Goal: Task Accomplishment & Management: Use online tool/utility

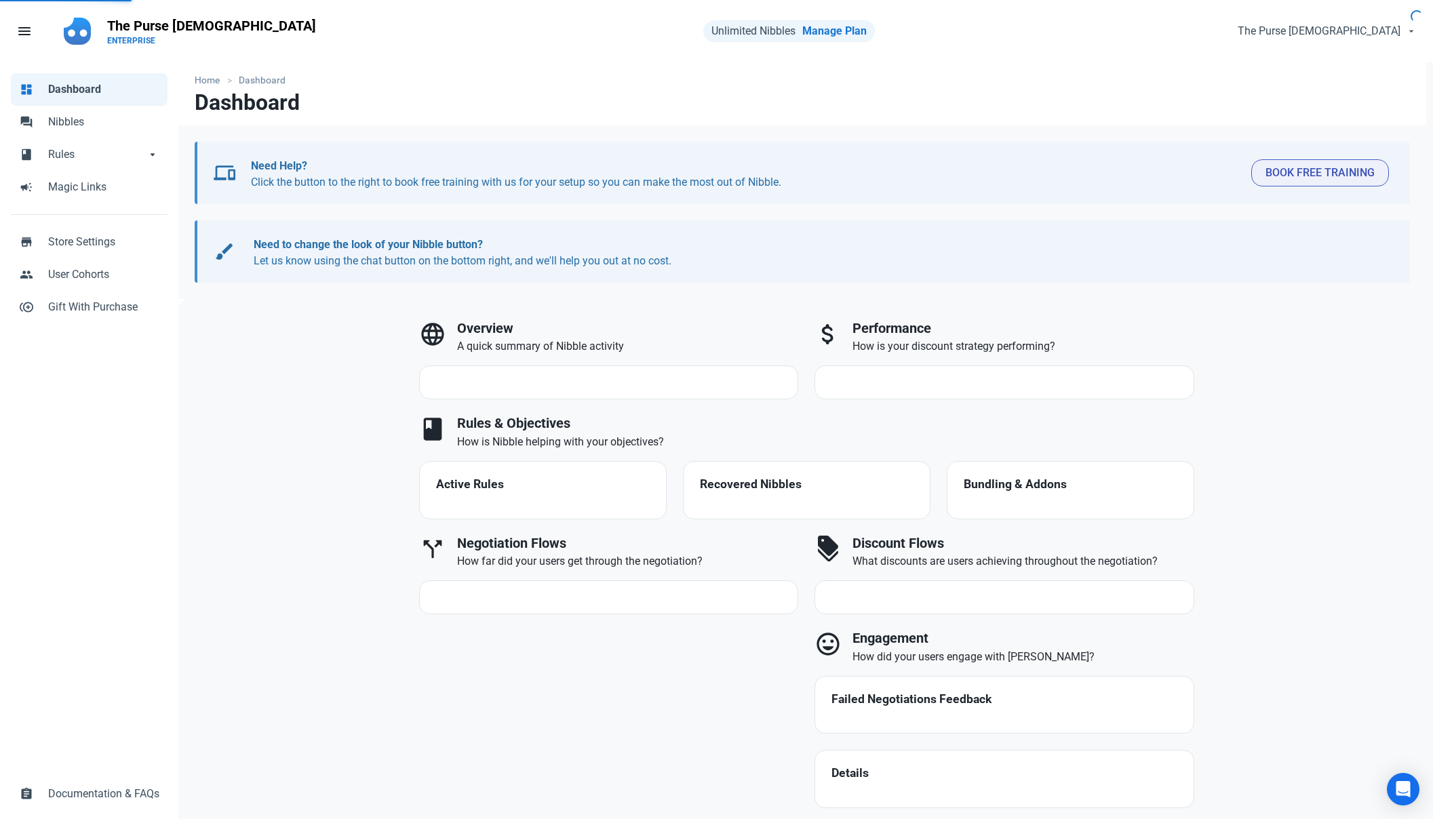
select select "7d"
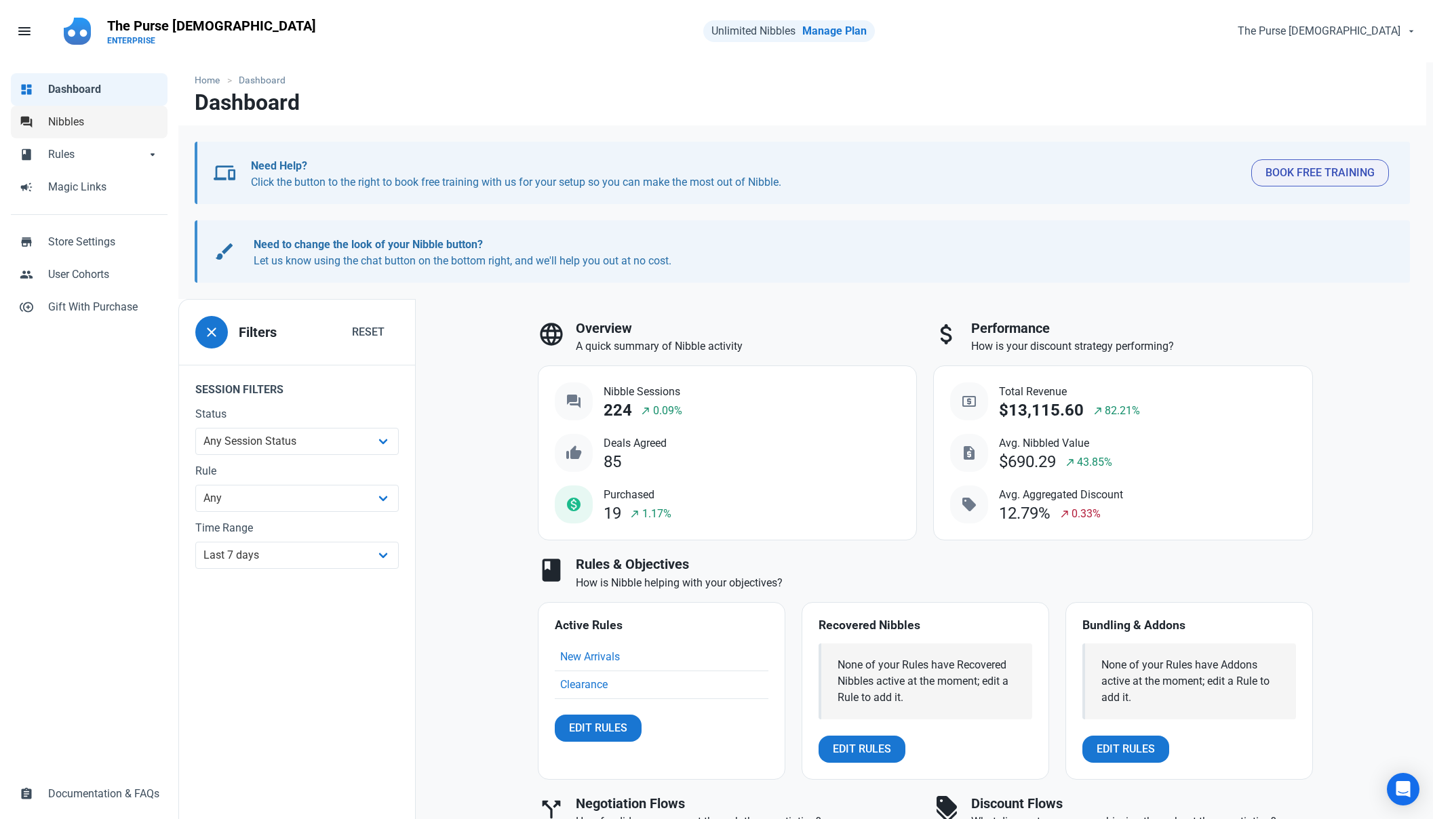
click at [69, 120] on span "Nibbles" at bounding box center [103, 122] width 111 height 16
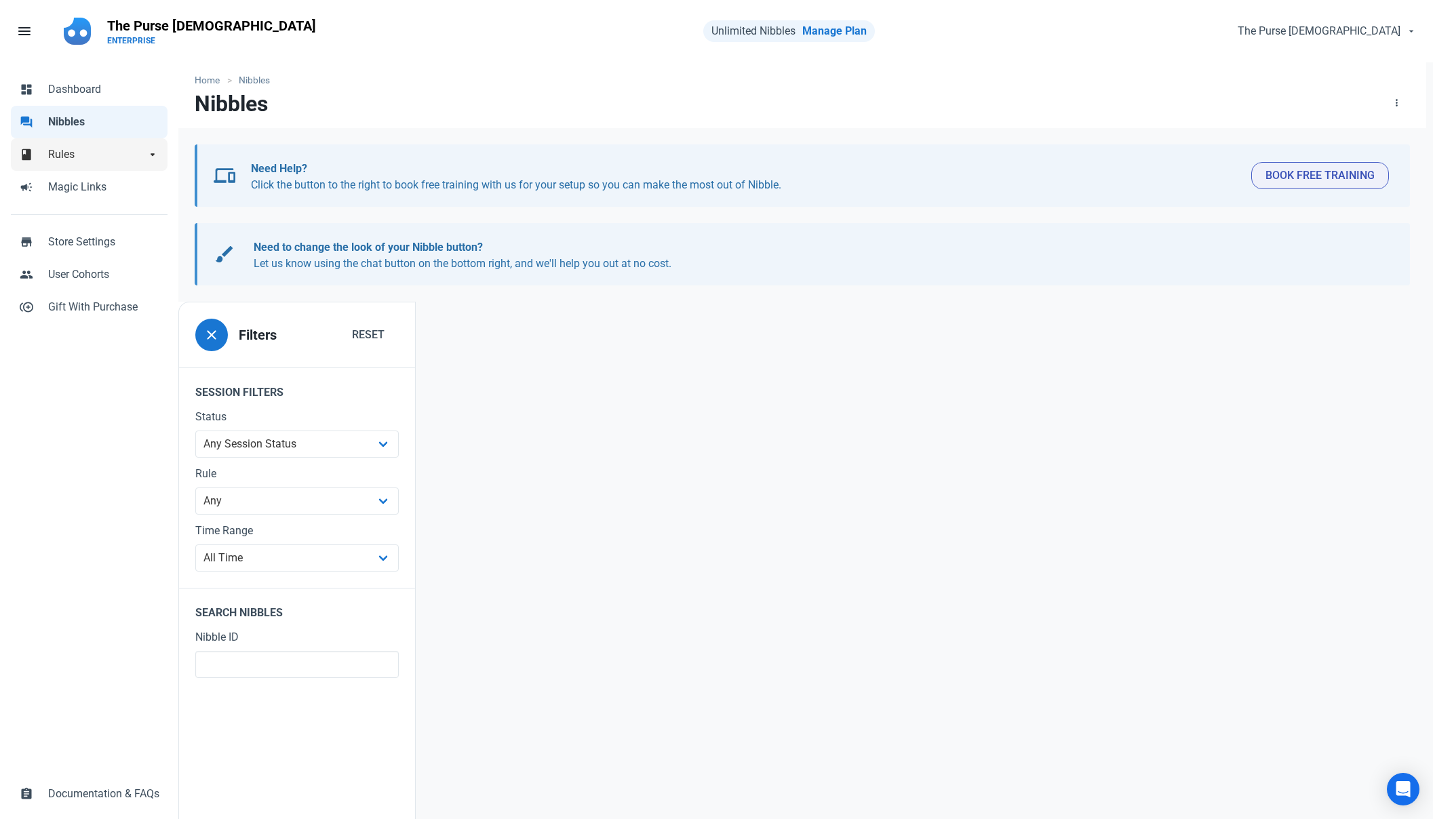
click at [77, 151] on span "Rules" at bounding box center [97, 154] width 98 height 16
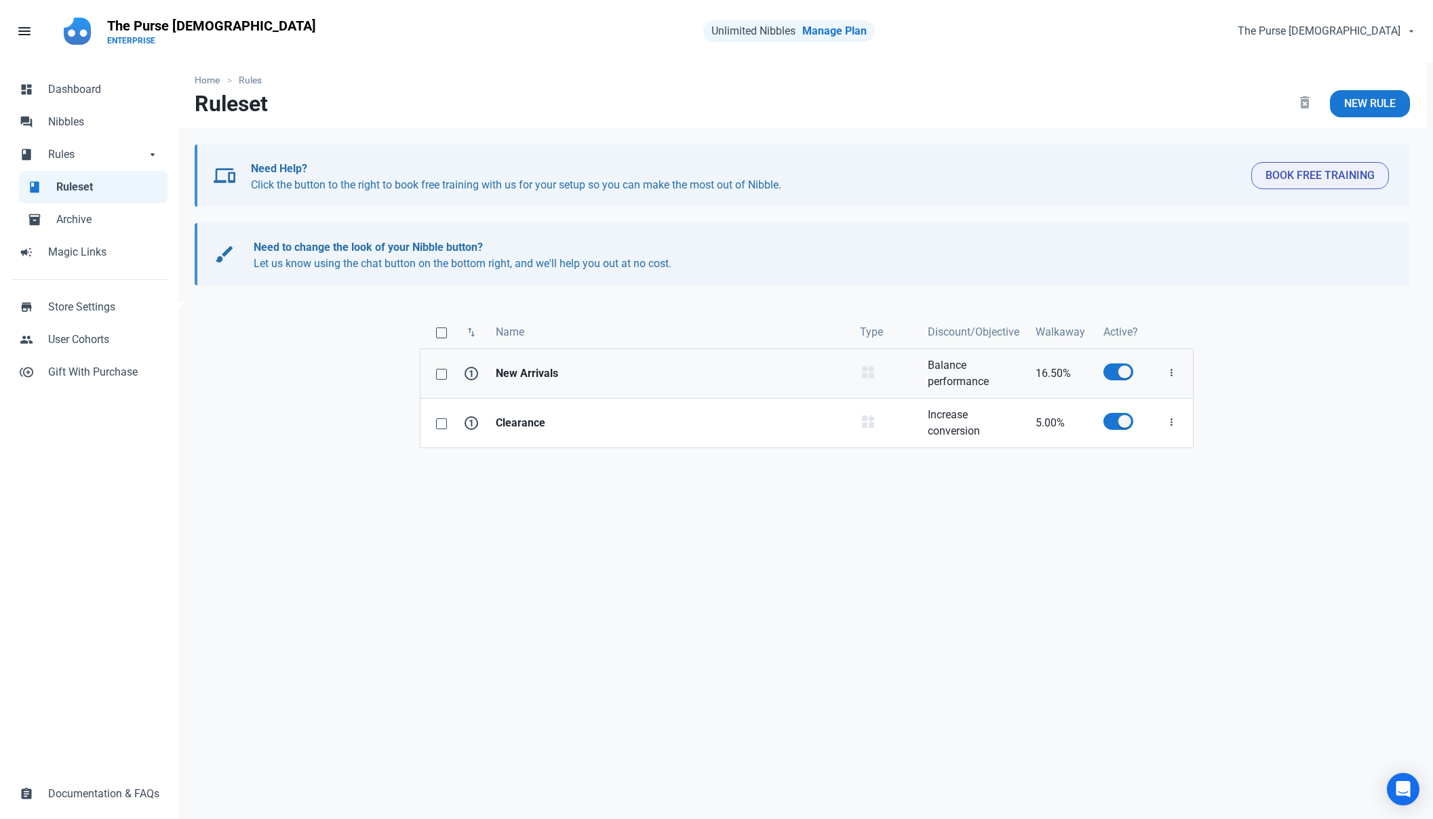
click at [783, 367] on strong "New Arrivals" at bounding box center [670, 374] width 348 height 16
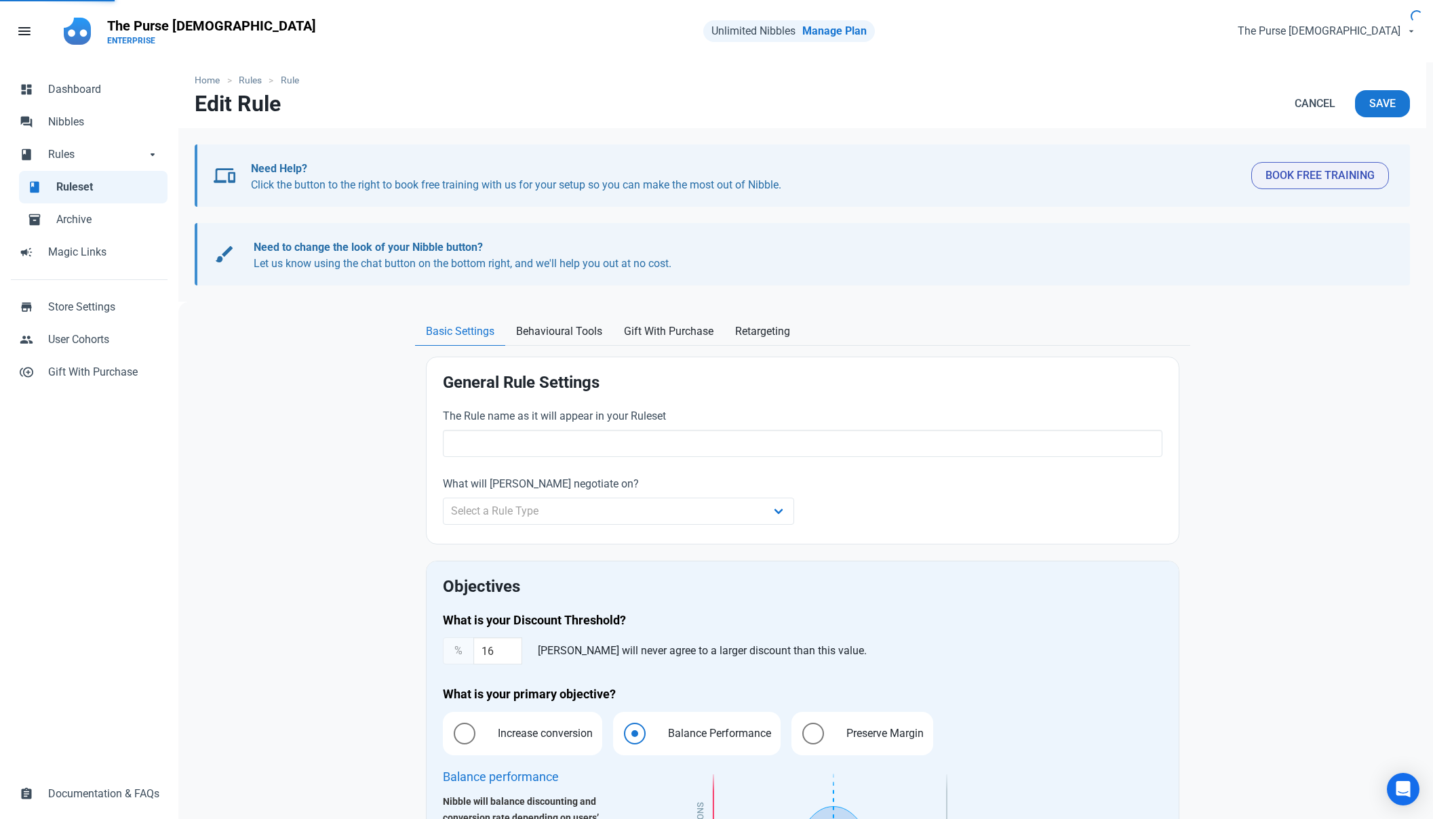
type input "New Arrivals"
select select "product_category"
type input "16.50"
radio input "true"
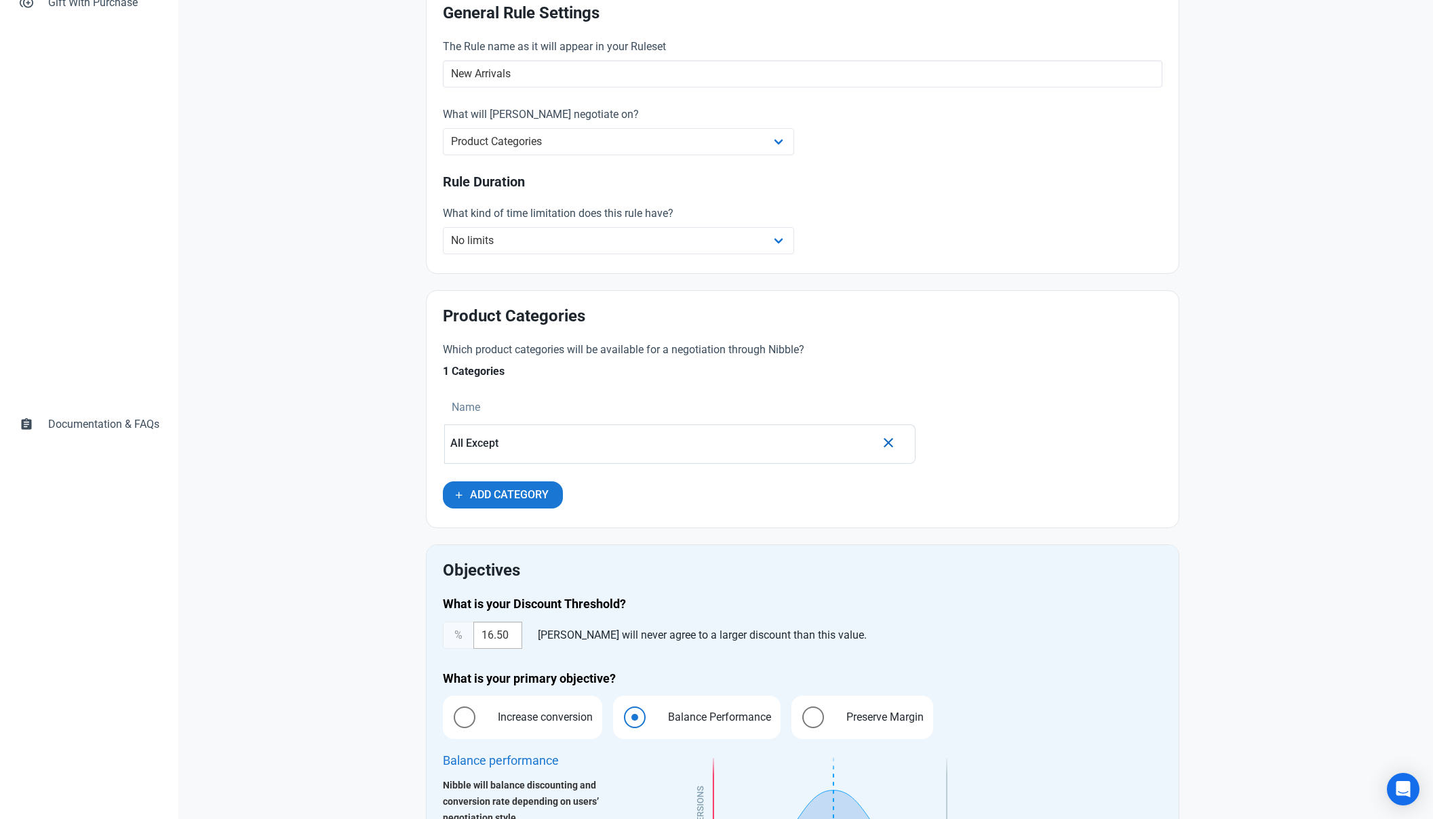
scroll to position [383, 0]
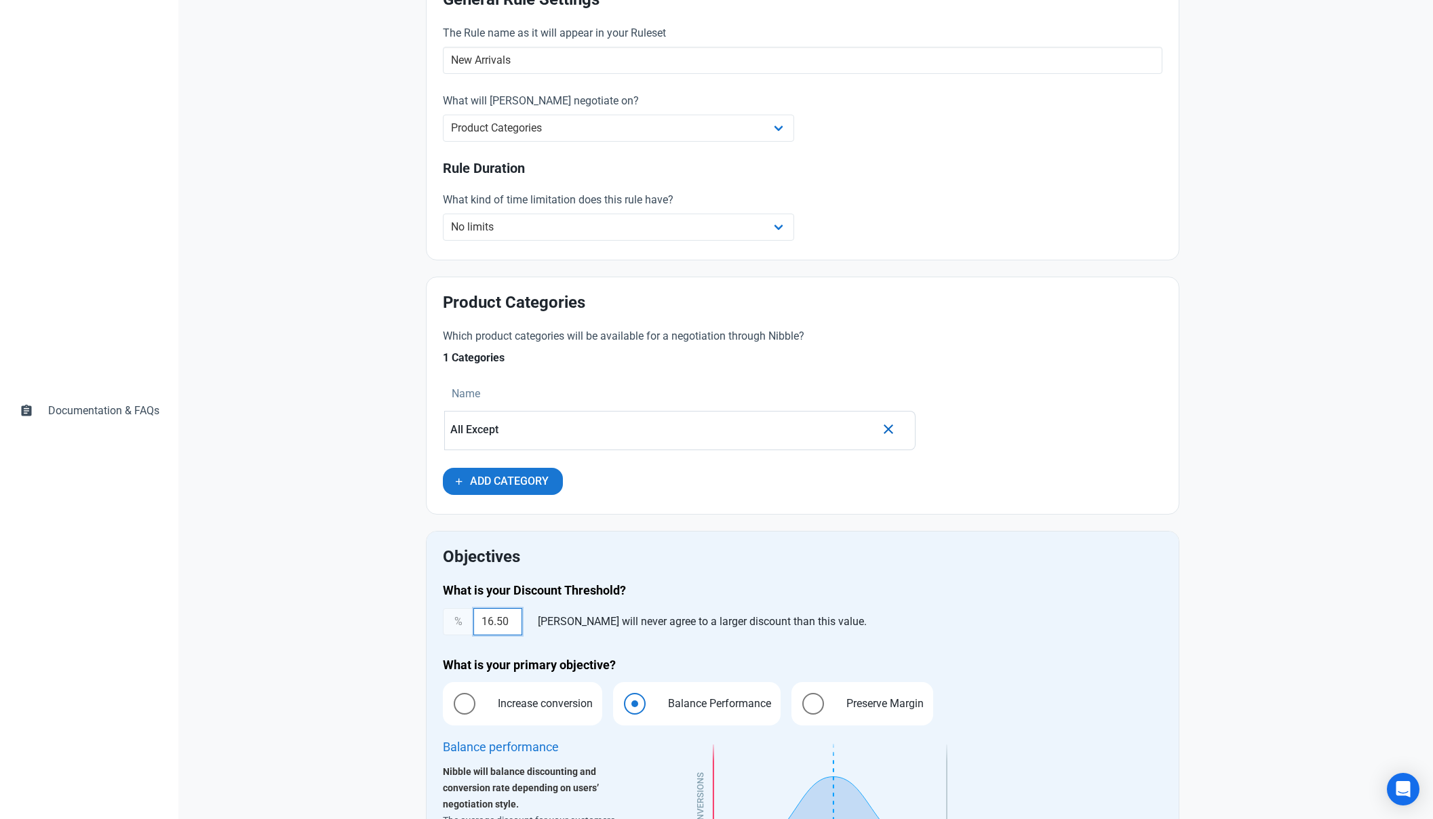
click at [505, 633] on input "16.50" at bounding box center [497, 621] width 49 height 27
click at [507, 629] on input "16.50" at bounding box center [497, 621] width 49 height 27
type input "15"
click at [785, 589] on h4 "What is your Discount Threshold?" at bounding box center [803, 591] width 720 height 16
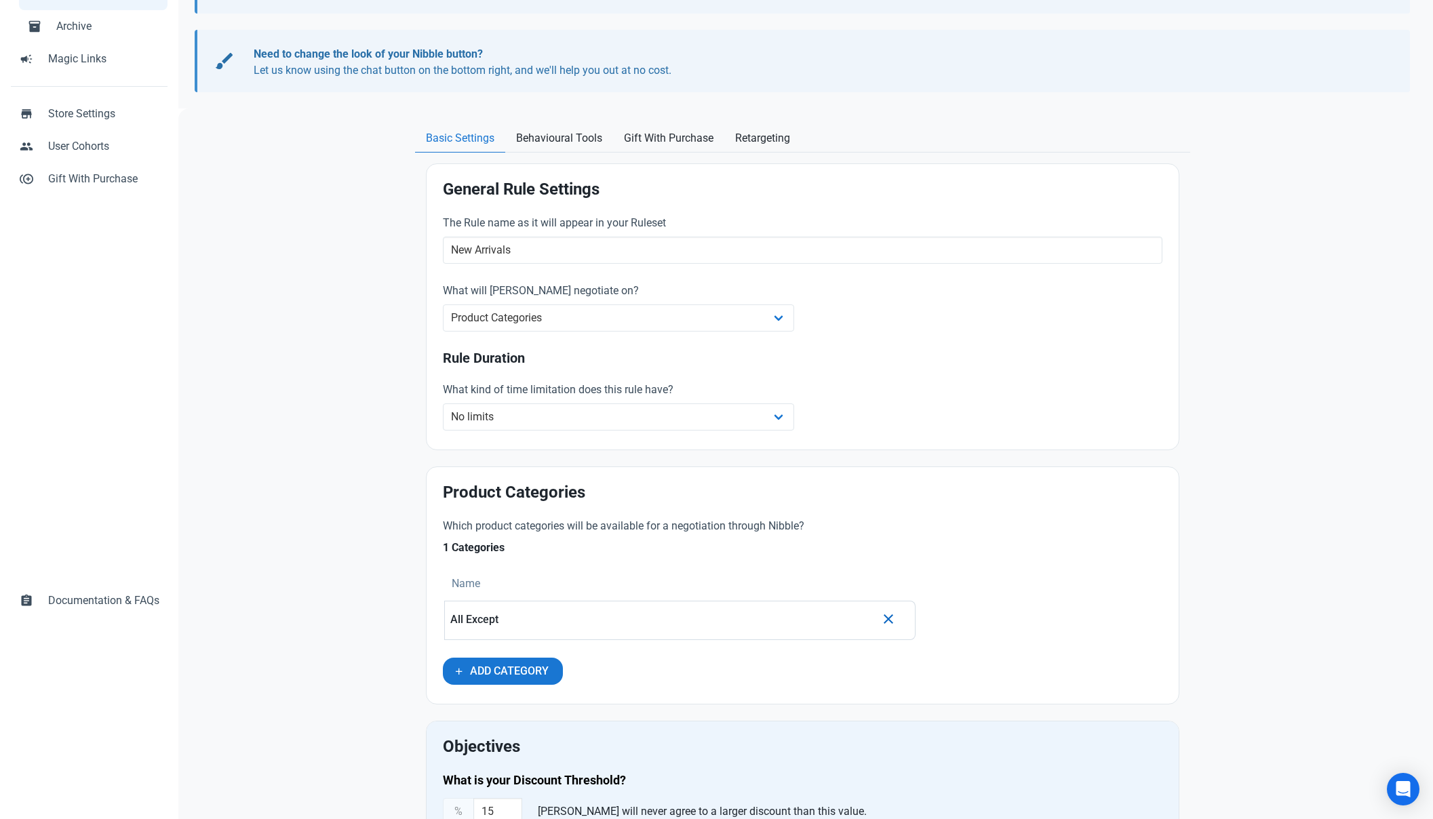
scroll to position [0, 0]
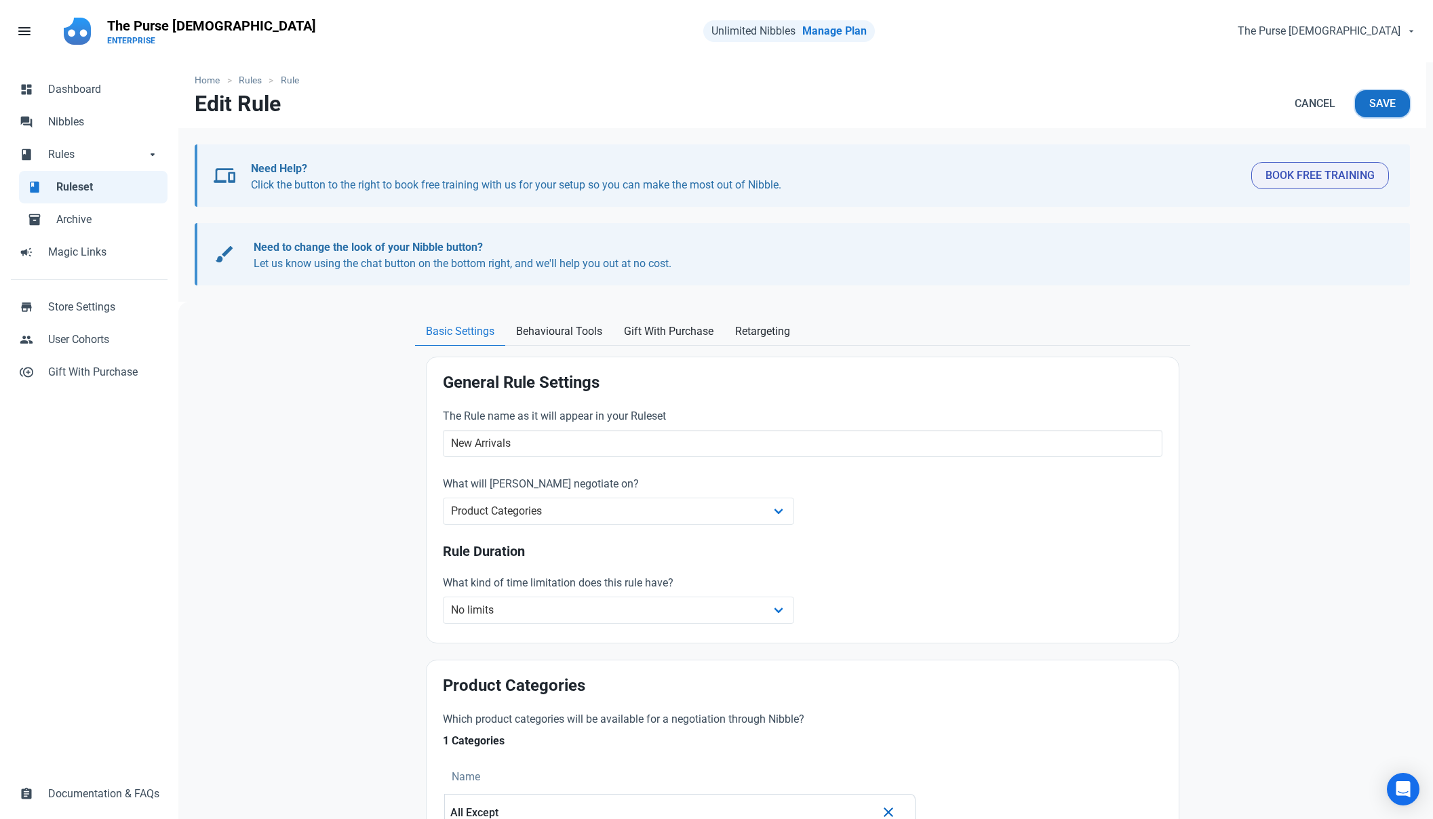
click at [1383, 101] on span "Save" at bounding box center [1382, 104] width 26 height 16
